Goal: Transaction & Acquisition: Purchase product/service

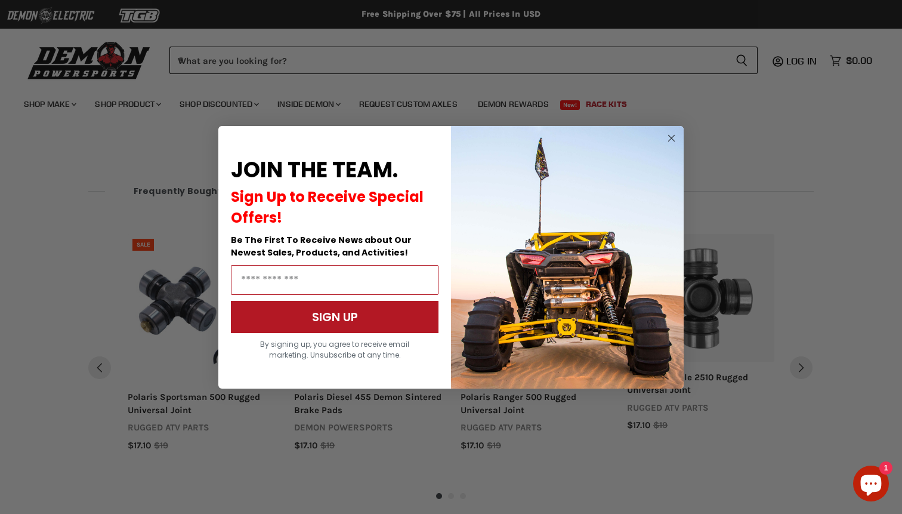
scroll to position [807, 0]
